Goal: Find contact information: Find contact information

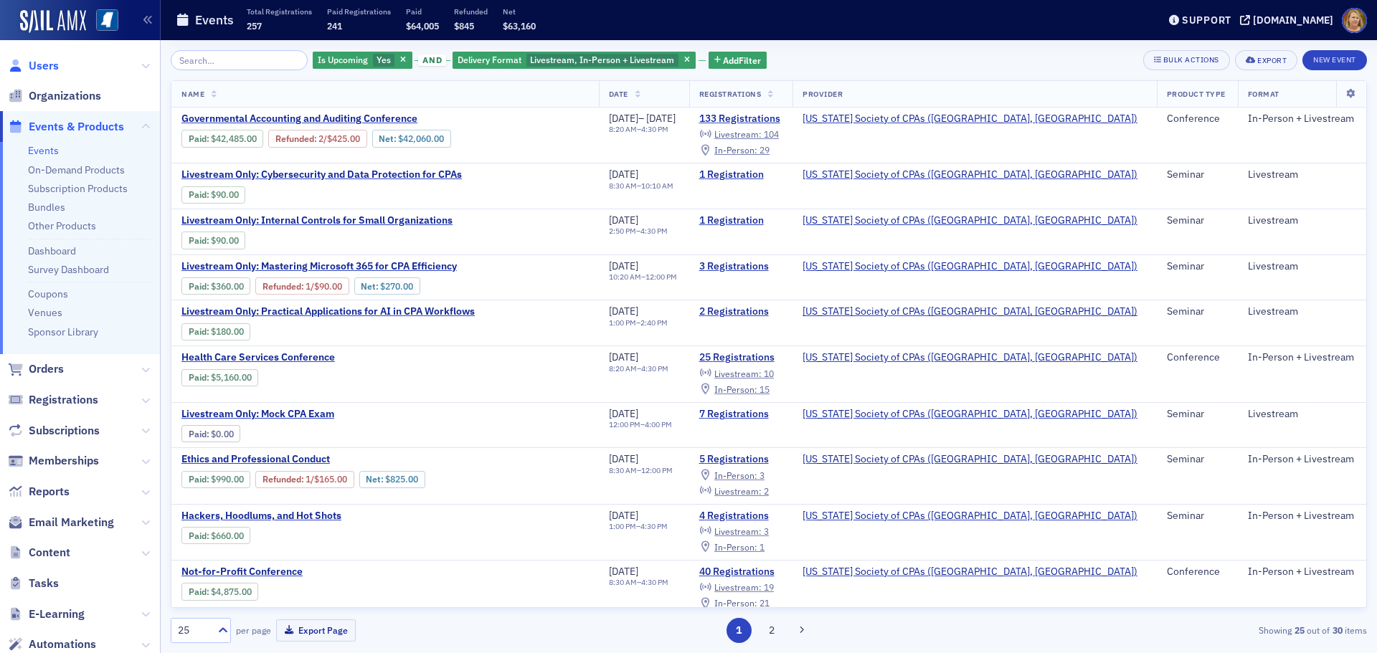
click at [55, 67] on span "Users" at bounding box center [44, 66] width 30 height 16
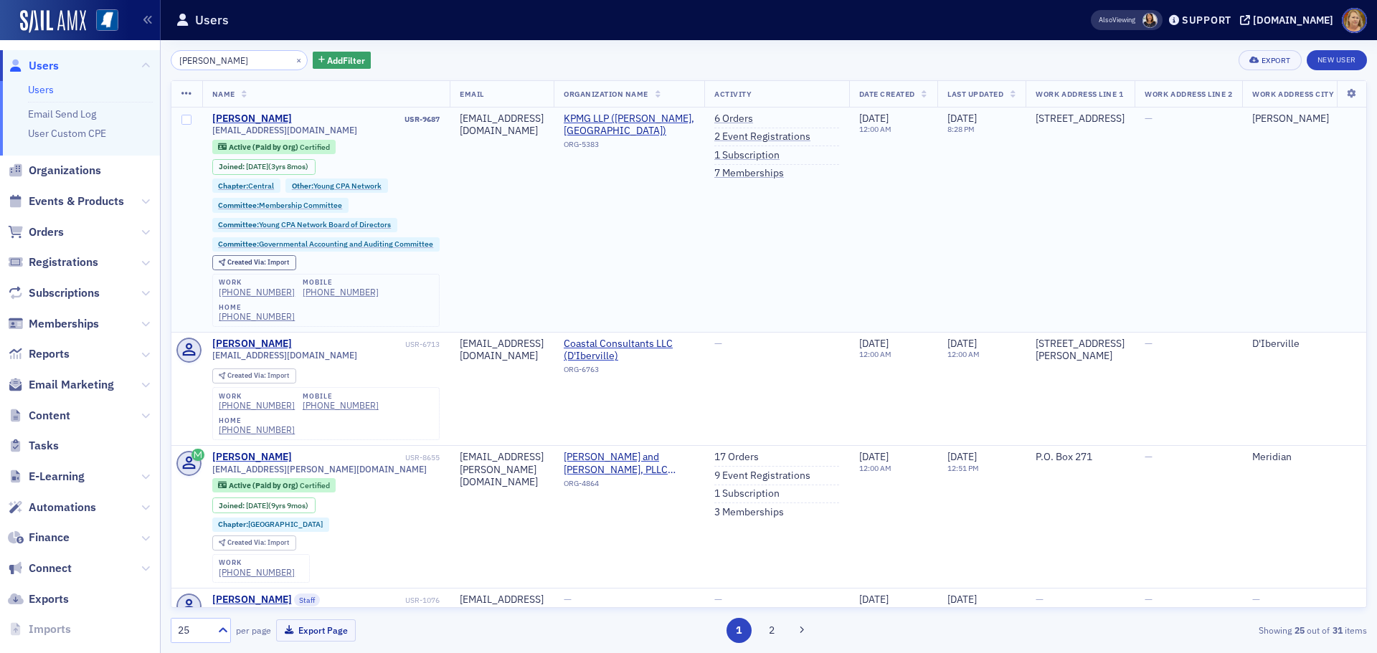
type input "[PERSON_NAME]"
drag, startPoint x: 327, startPoint y: 131, endPoint x: 215, endPoint y: 129, distance: 111.9
click at [215, 129] on div "[EMAIL_ADDRESS][DOMAIN_NAME]" at bounding box center [326, 130] width 228 height 11
drag, startPoint x: 208, startPoint y: 129, endPoint x: 327, endPoint y: 128, distance: 119.0
click at [327, 128] on td "[PERSON_NAME] USR-9687 [EMAIL_ADDRESS][DOMAIN_NAME] Active (Paid by Org) Certif…" at bounding box center [326, 220] width 248 height 225
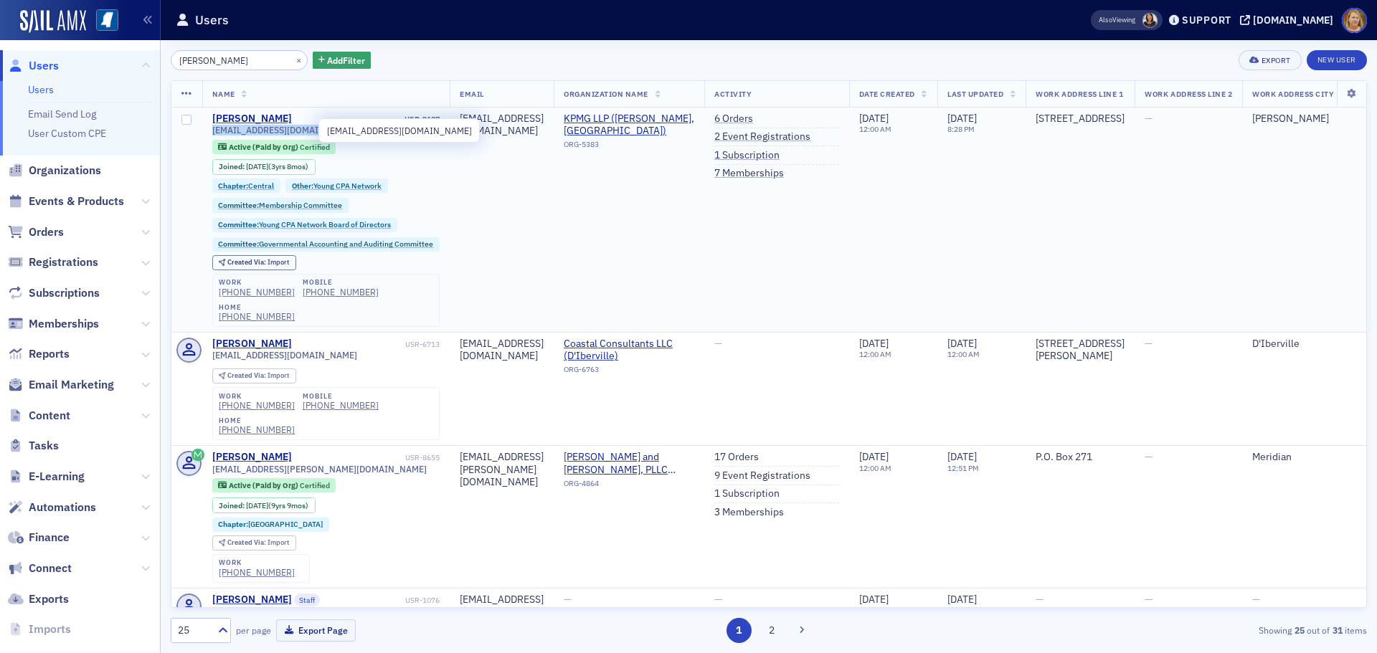
copy span "[EMAIL_ADDRESS][DOMAIN_NAME]"
